Goal: Task Accomplishment & Management: Use online tool/utility

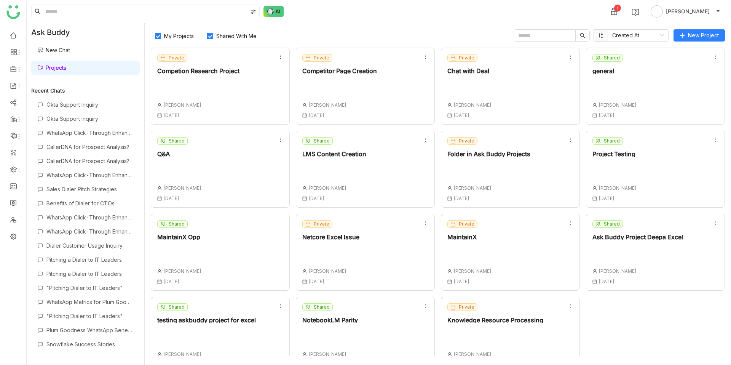
scroll to position [18, 0]
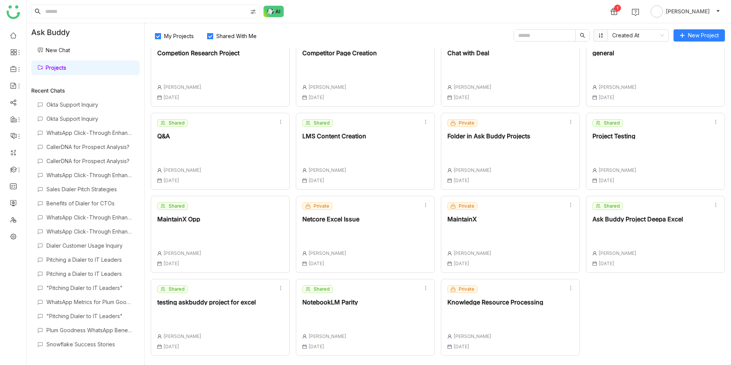
click at [342, 303] on div "NotebookLM Parity" at bounding box center [330, 302] width 56 height 6
click at [338, 304] on div "NotebookLM Parity" at bounding box center [330, 302] width 56 height 6
